Goal: Find specific page/section: Find specific page/section

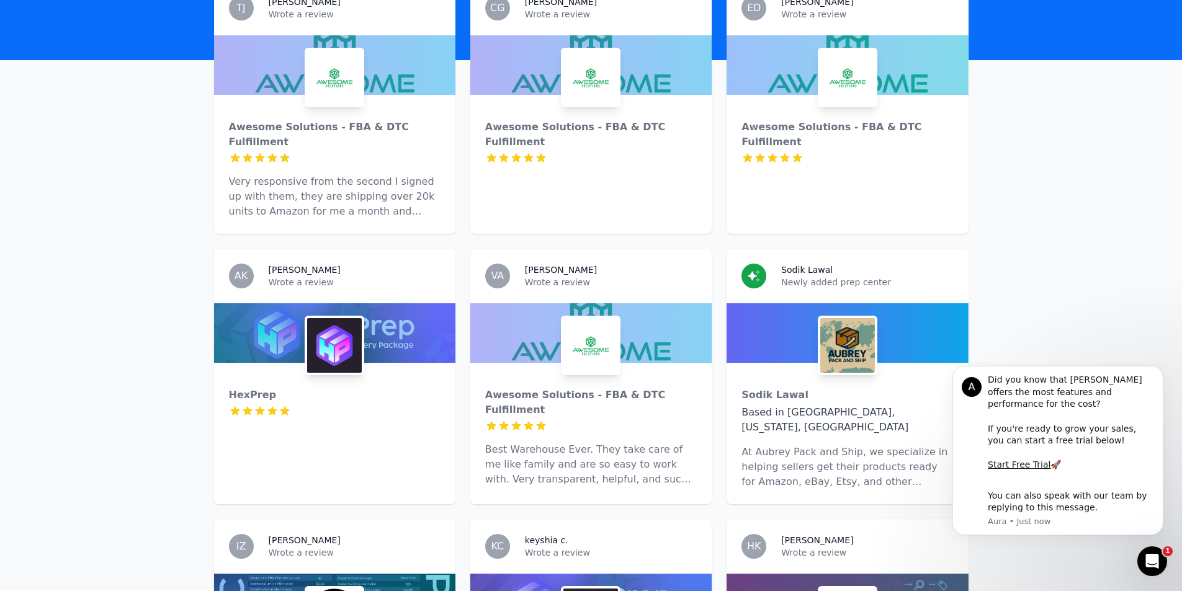
scroll to position [249, 0]
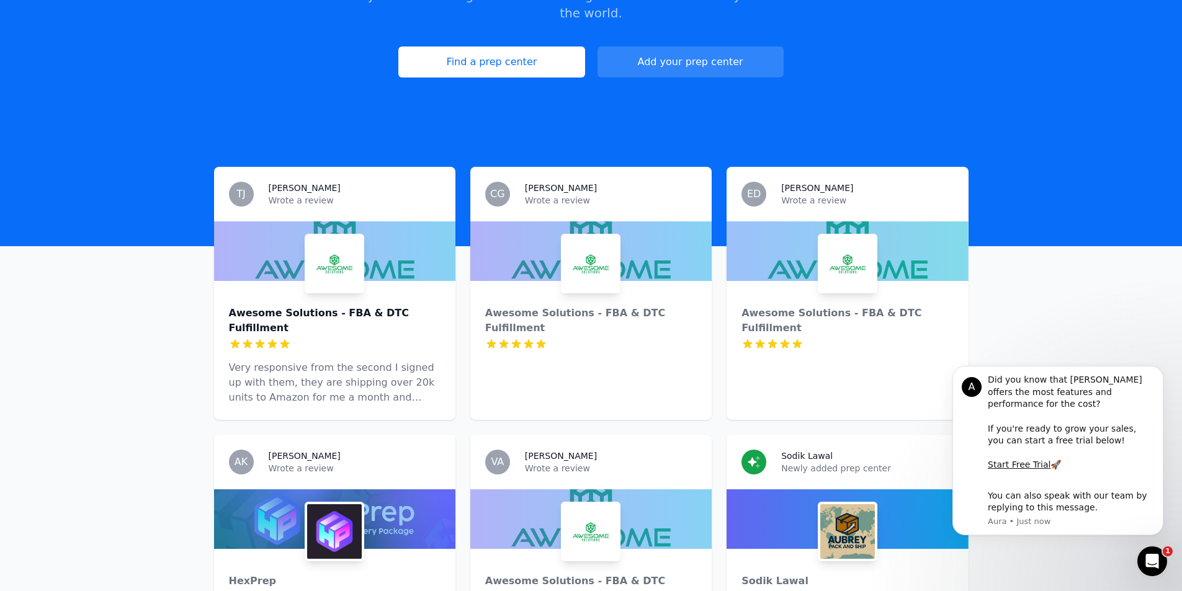
click at [326, 306] on div "Awesome Solutions - FBA & DTC Fulfillment" at bounding box center [335, 321] width 212 height 30
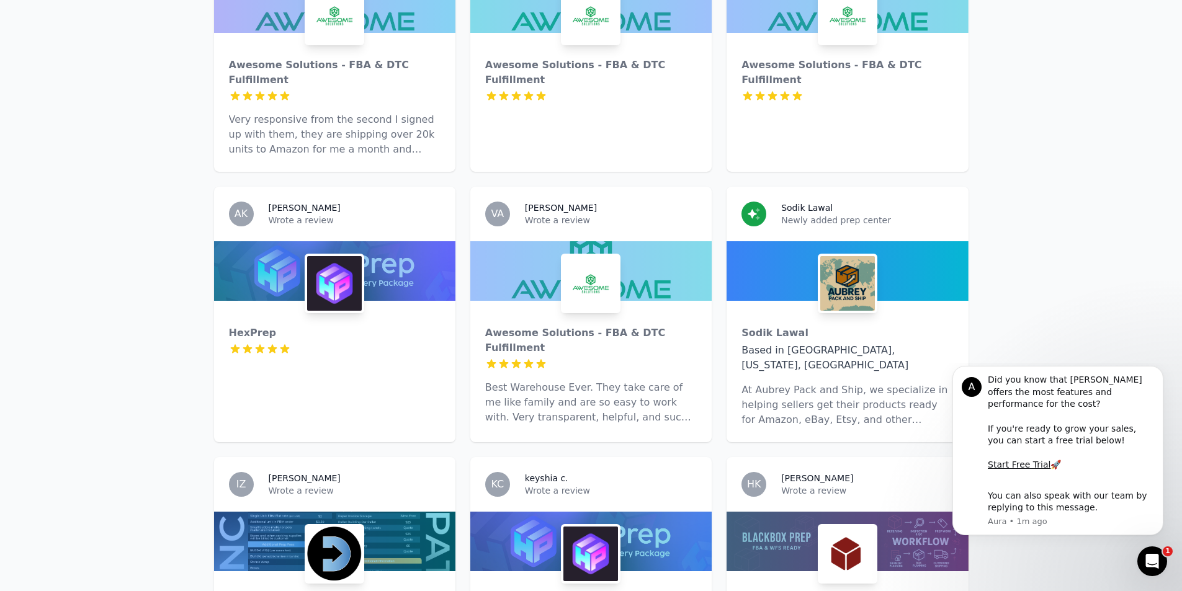
click at [541, 202] on h3 "[PERSON_NAME]" at bounding box center [561, 208] width 72 height 12
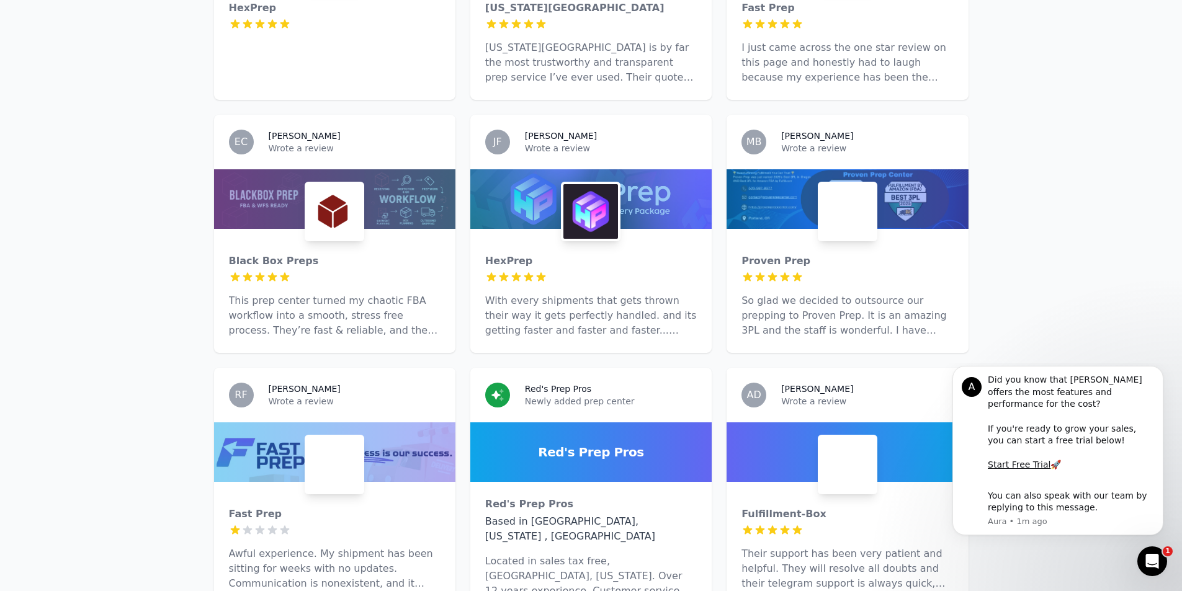
scroll to position [1800, 0]
